Goal: Transaction & Acquisition: Purchase product/service

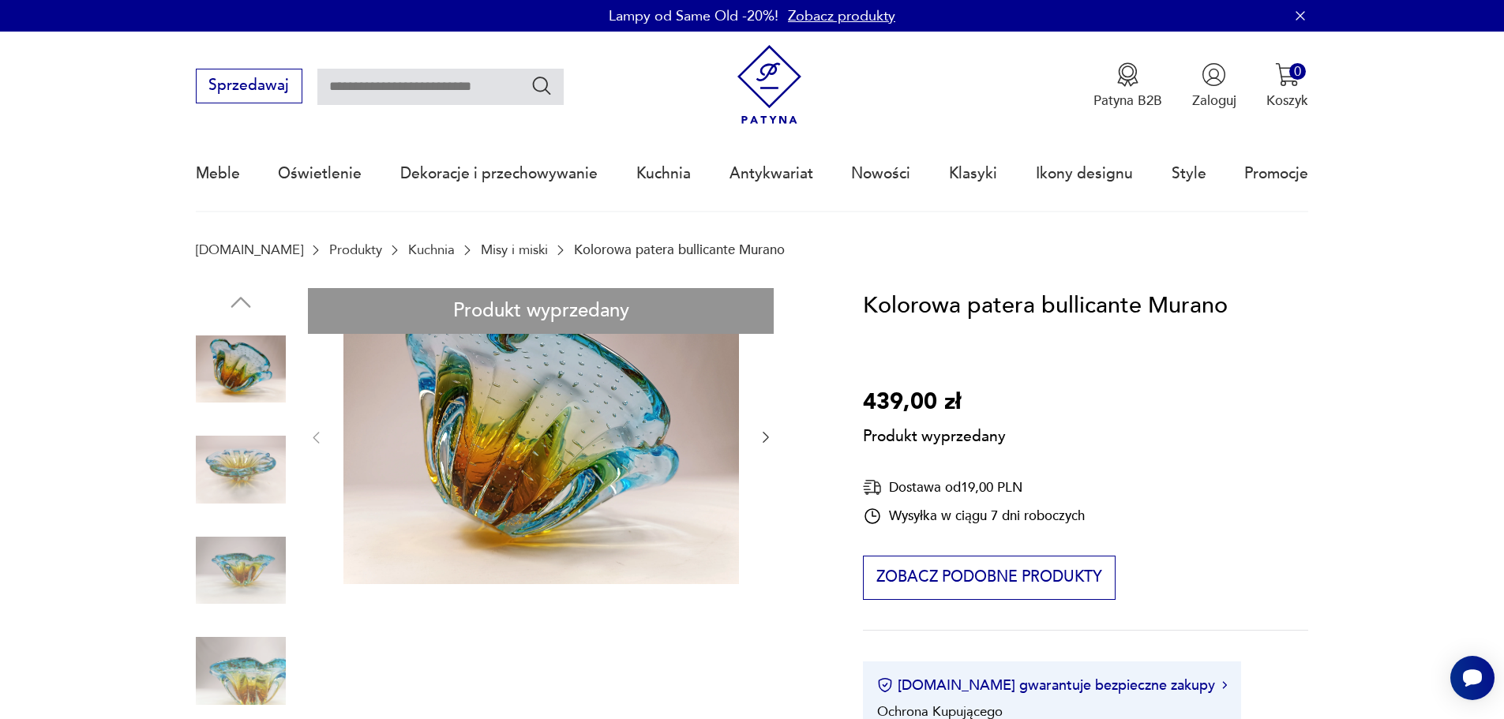
drag, startPoint x: 236, startPoint y: 587, endPoint x: 253, endPoint y: 546, distance: 44.3
